Goal: Information Seeking & Learning: Find specific fact

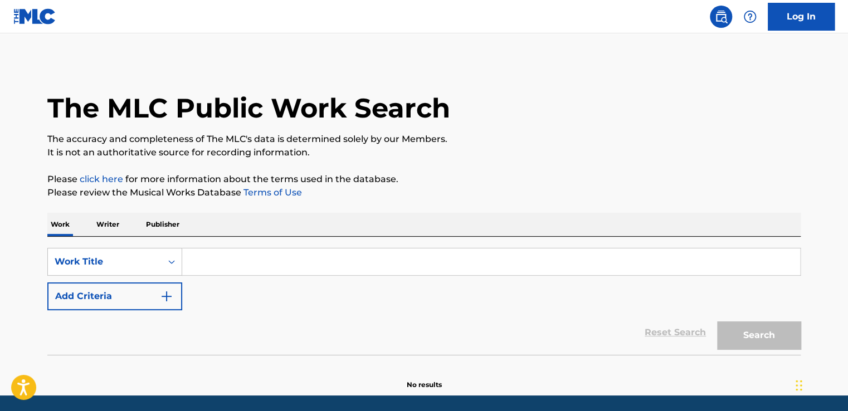
click at [294, 260] on input "Search Form" at bounding box center [491, 261] width 618 height 27
paste input "The Joke Is On You"
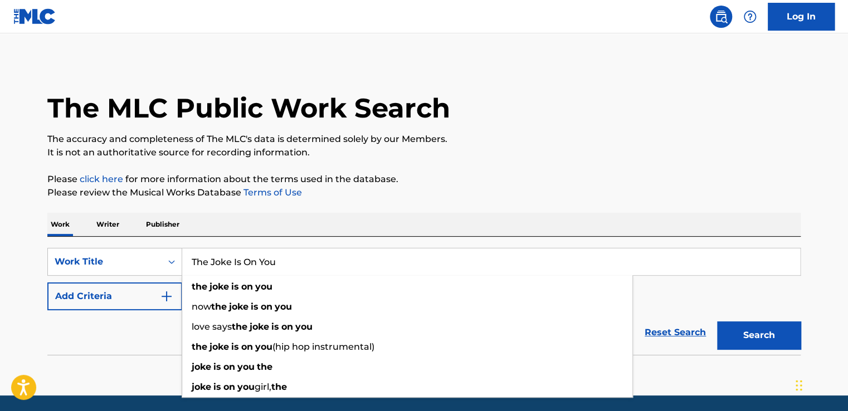
type input "The Joke Is On You"
click at [96, 298] on button "Add Criteria" at bounding box center [114, 296] width 135 height 28
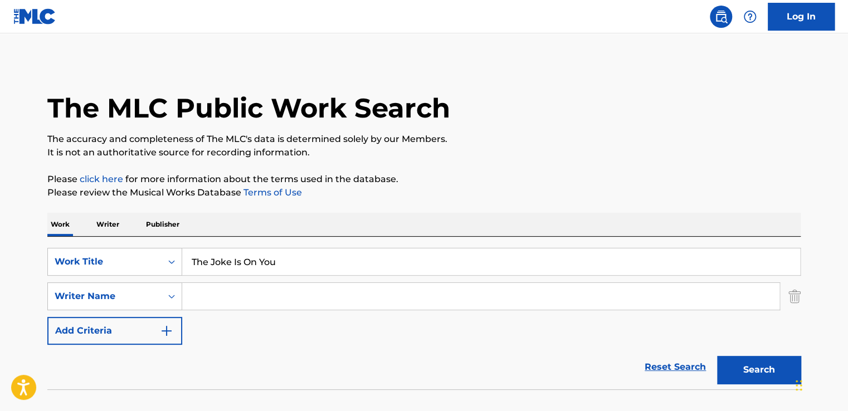
click at [334, 293] on input "Search Form" at bounding box center [480, 296] width 597 height 27
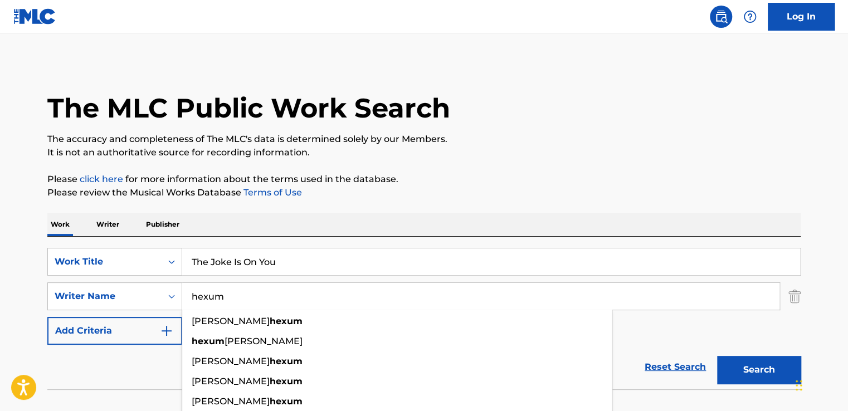
type input "hexum"
click at [717, 356] on button "Search" at bounding box center [759, 370] width 84 height 28
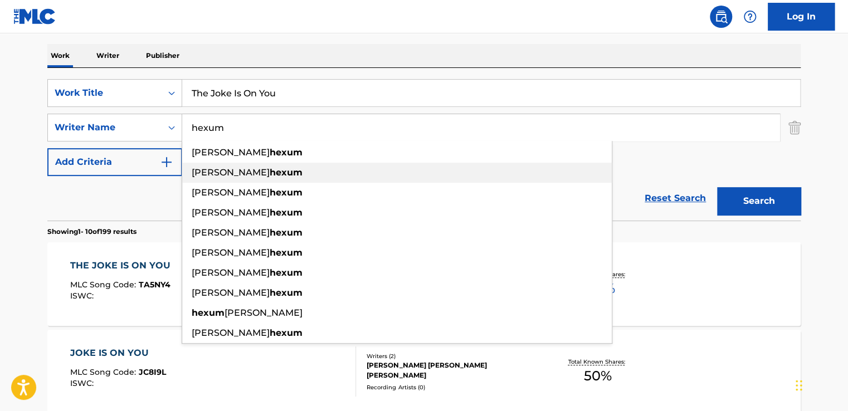
scroll to position [279, 0]
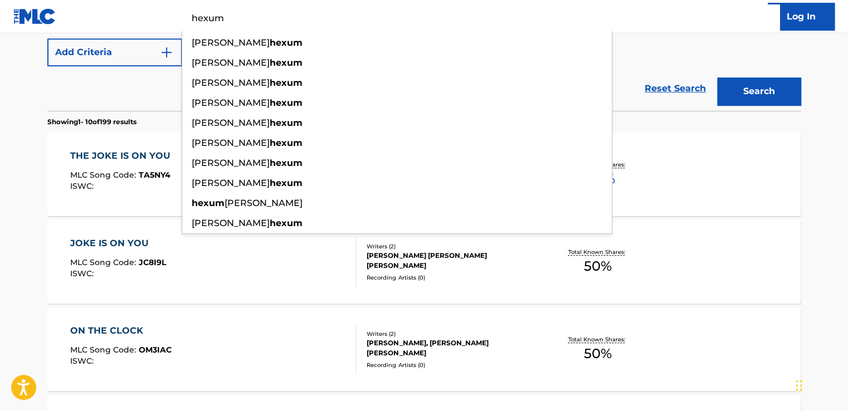
click at [20, 211] on main "The MLC Public Work Search The accuracy and completeness of The MLC's data is d…" at bounding box center [424, 410] width 848 height 1311
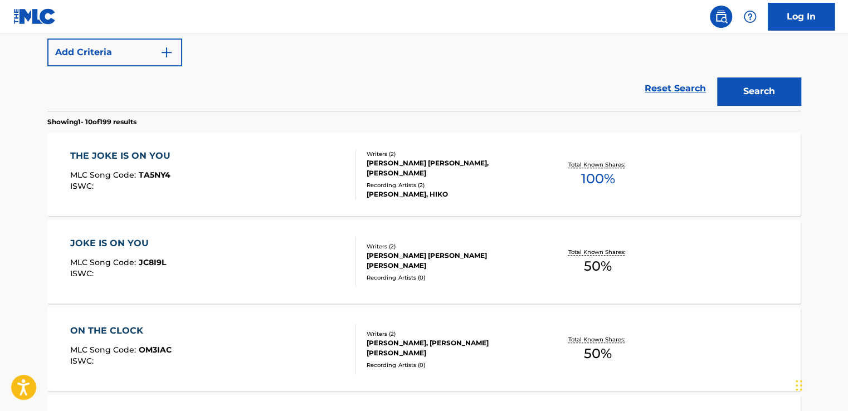
click at [277, 184] on div "THE JOKE IS ON YOU MLC Song Code : TA5NY4 ISWC :" at bounding box center [213, 174] width 286 height 50
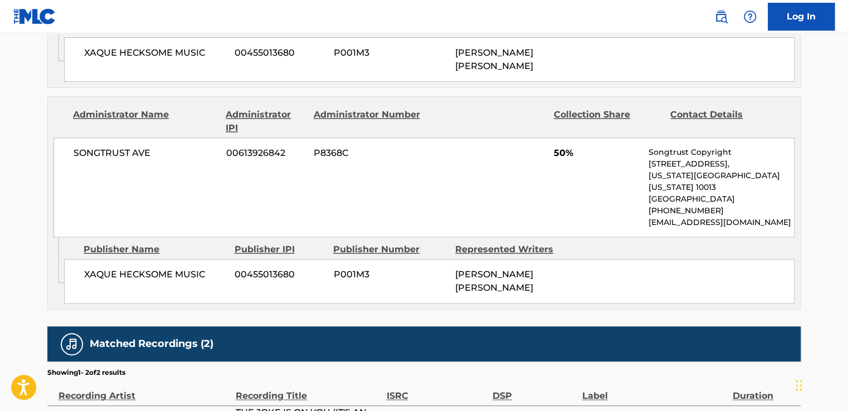
scroll to position [659, 0]
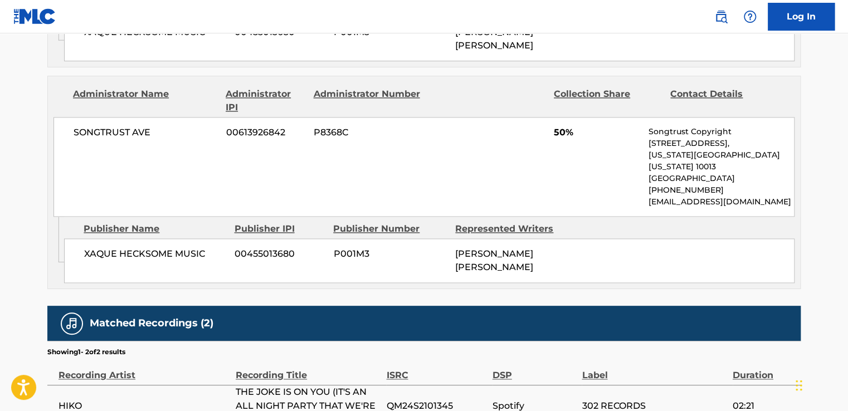
click at [325, 238] on div "XAQUE HECKSOME MUSIC 00455013680 P001M3 [PERSON_NAME] [PERSON_NAME]" at bounding box center [429, 260] width 730 height 45
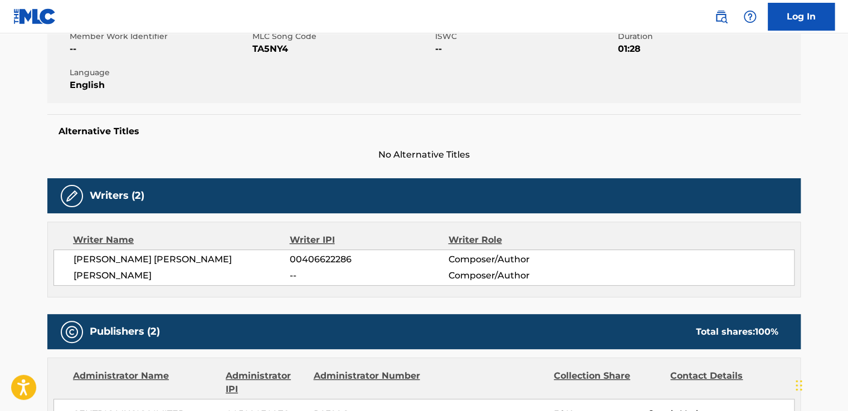
scroll to position [213, 0]
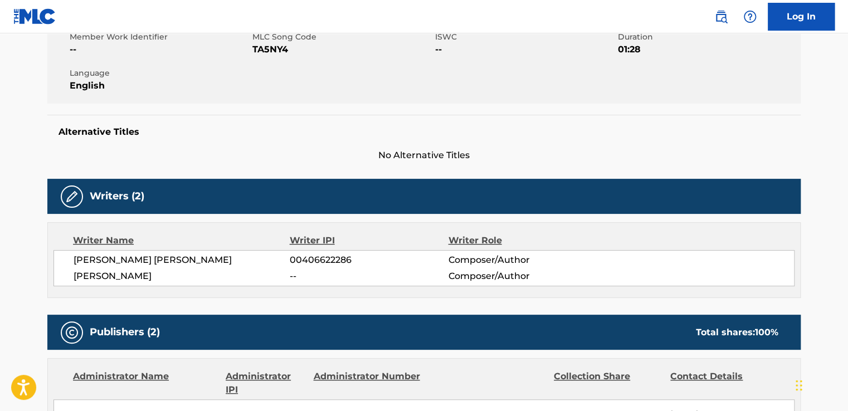
click at [828, 8] on link "Log In" at bounding box center [801, 17] width 67 height 28
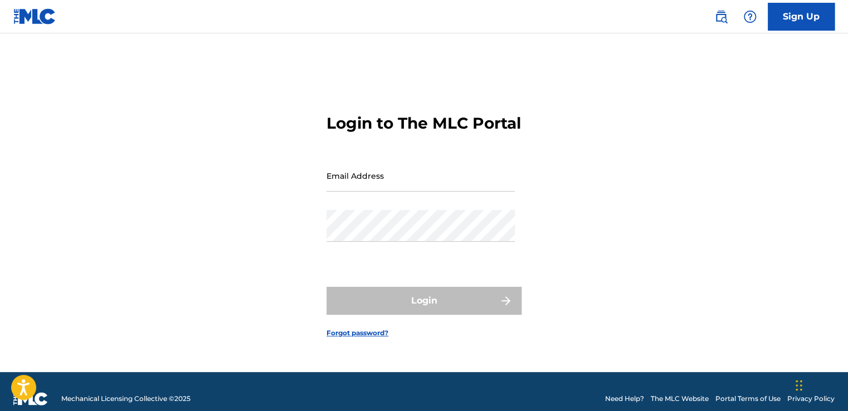
type input "[PERSON_NAME][EMAIL_ADDRESS][PERSON_NAME][DOMAIN_NAME]"
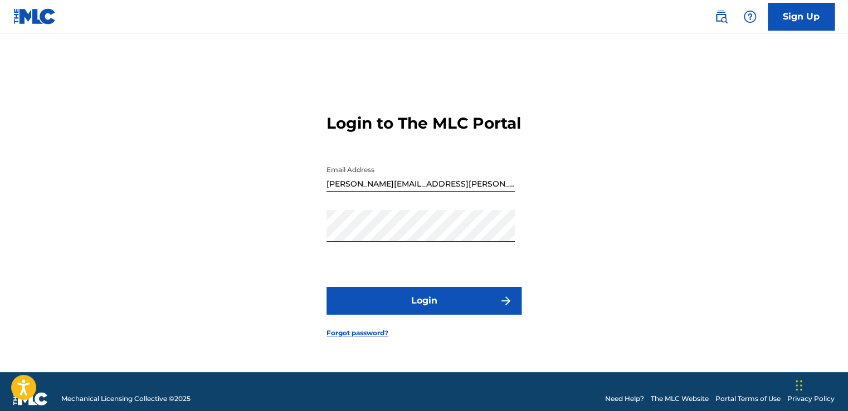
click at [442, 313] on button "Login" at bounding box center [423, 301] width 195 height 28
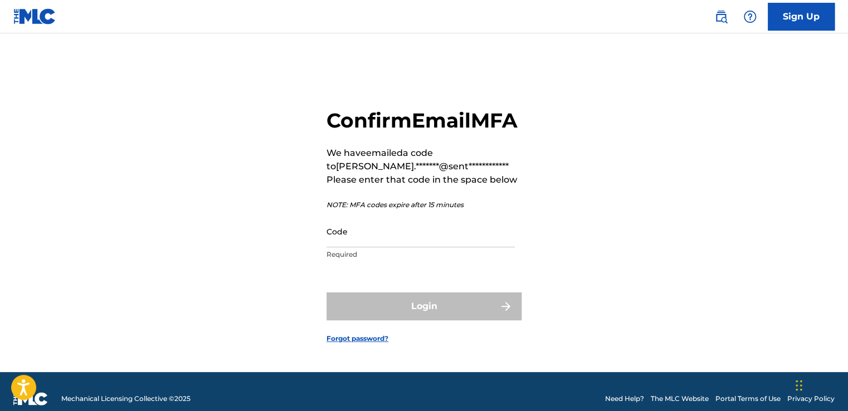
click at [415, 240] on input "Code" at bounding box center [420, 232] width 188 height 32
paste input "569678"
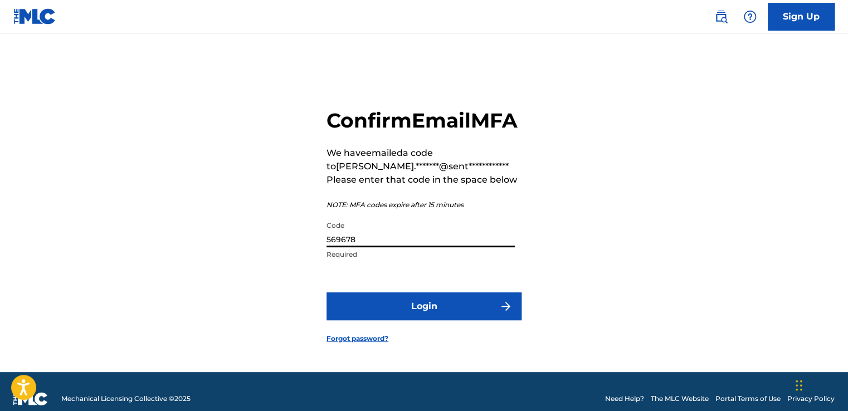
type input "569678"
click at [335, 335] on form "**********" at bounding box center [423, 216] width 195 height 311
click at [342, 320] on button "Login" at bounding box center [423, 306] width 195 height 28
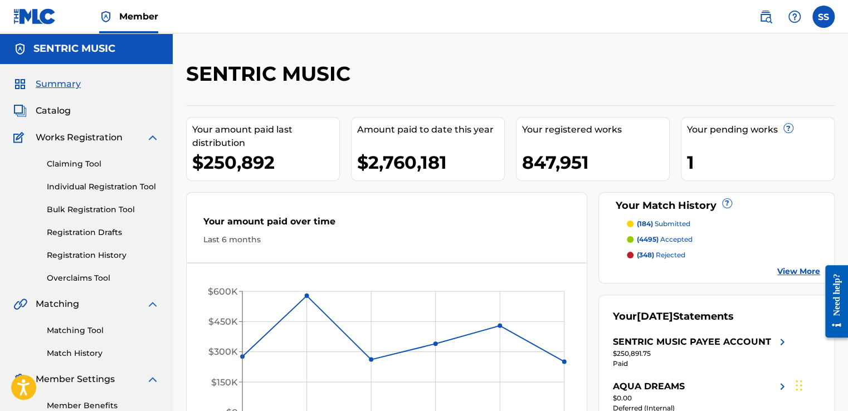
click at [52, 121] on div "Summary Catalog Works Registration Claiming Tool Individual Registration Tool B…" at bounding box center [86, 244] width 173 height 361
click at [65, 104] on span "Catalog" at bounding box center [53, 110] width 35 height 13
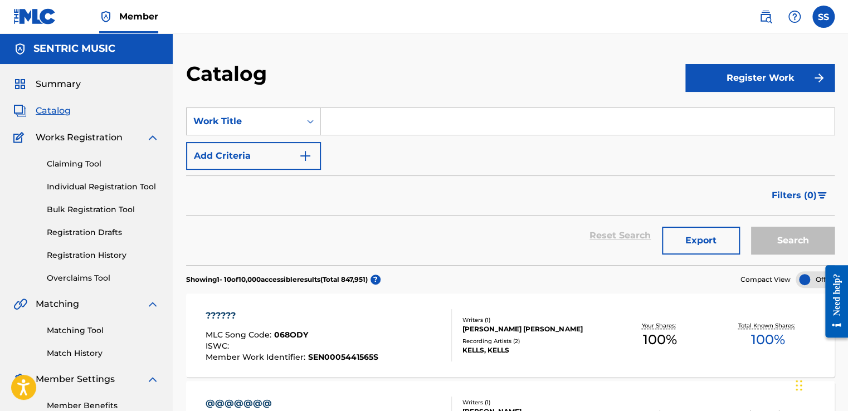
click at [767, 18] on img at bounding box center [765, 16] width 13 height 13
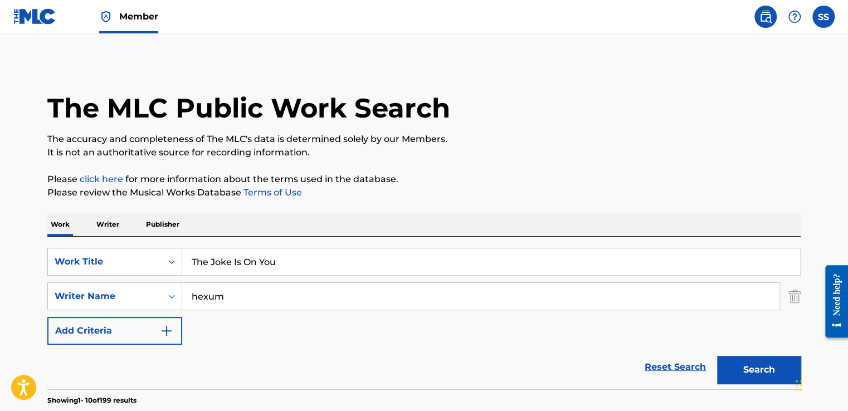
click at [734, 367] on button "Search" at bounding box center [759, 370] width 84 height 28
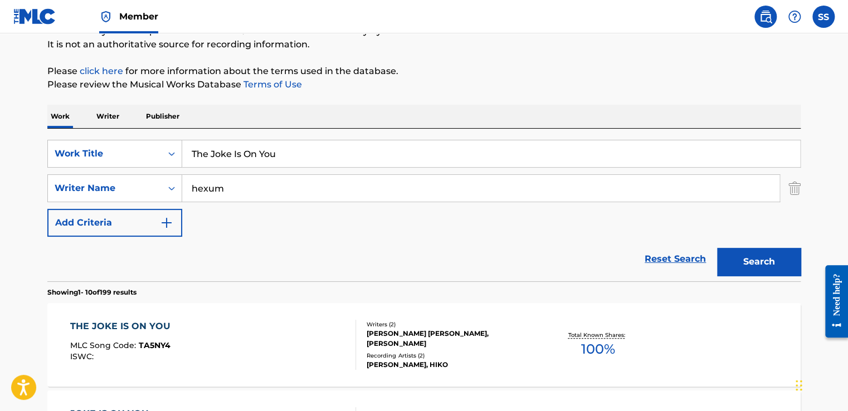
scroll to position [331, 0]
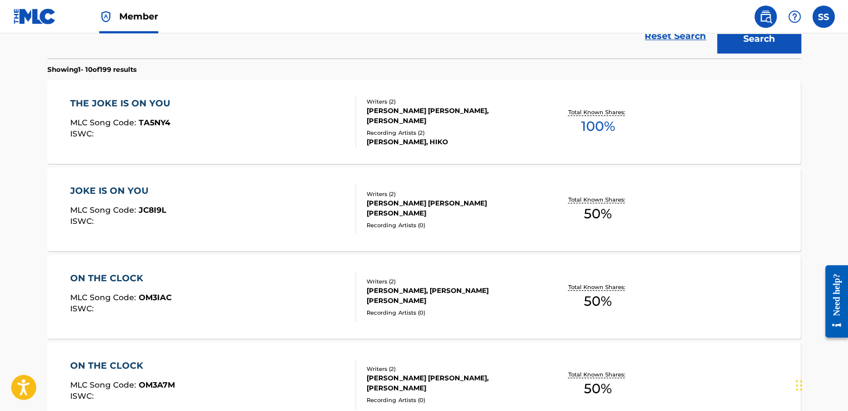
click at [290, 212] on div "JOKE IS ON YOU MLC Song Code : JC8I9L ISWC :" at bounding box center [213, 209] width 286 height 50
